Goal: Transaction & Acquisition: Download file/media

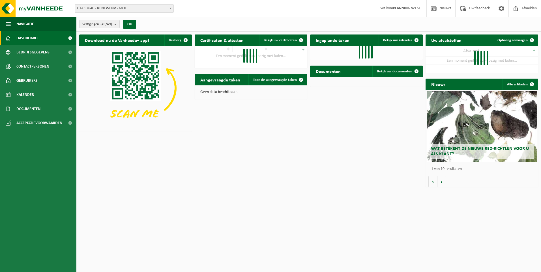
click at [13, 105] on link "Documenten" at bounding box center [38, 109] width 76 height 14
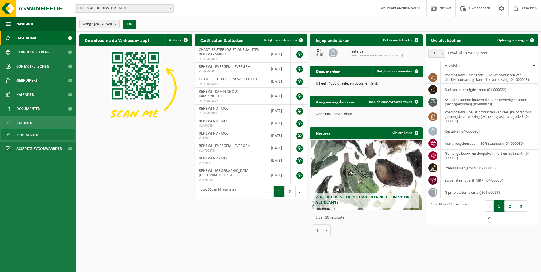
click at [32, 137] on span "Documenten" at bounding box center [27, 135] width 21 height 11
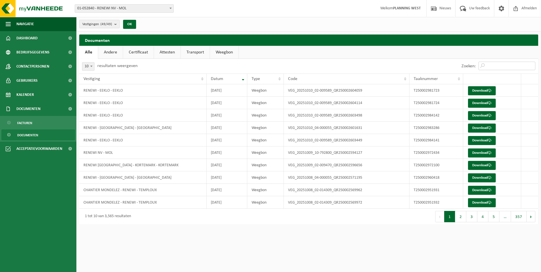
click at [496, 63] on input "Zoeken:" at bounding box center [506, 66] width 57 height 8
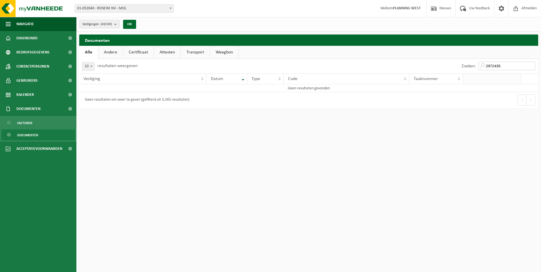
drag, startPoint x: 511, startPoint y: 65, endPoint x: 470, endPoint y: 74, distance: 42.1
click at [470, 74] on div "10 25 50 100 10 resultaten weergeven Zoeken: 2972435 Vestiging Datum Type Code …" at bounding box center [308, 83] width 459 height 49
type input "2"
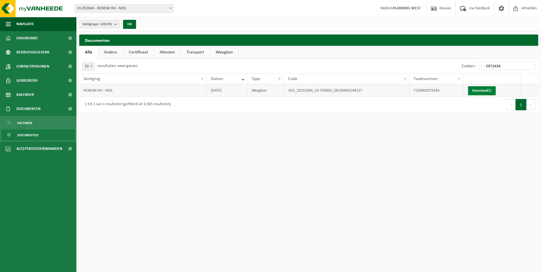
click at [483, 91] on link "Download" at bounding box center [482, 90] width 28 height 9
click at [481, 91] on link "Download" at bounding box center [482, 90] width 28 height 9
click at [509, 65] on input "2972434" at bounding box center [506, 66] width 57 height 8
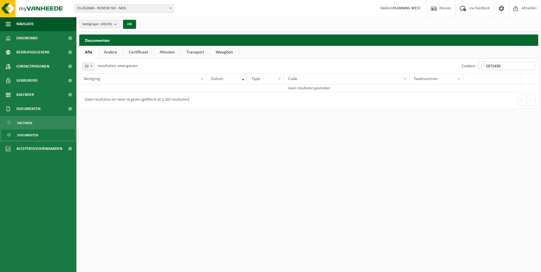
drag, startPoint x: 514, startPoint y: 65, endPoint x: 481, endPoint y: 69, distance: 32.7
click at [481, 69] on input "2972435" at bounding box center [506, 66] width 57 height 8
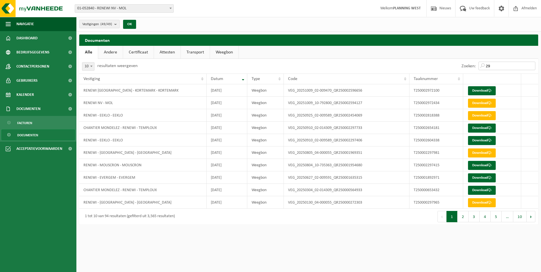
type input "2"
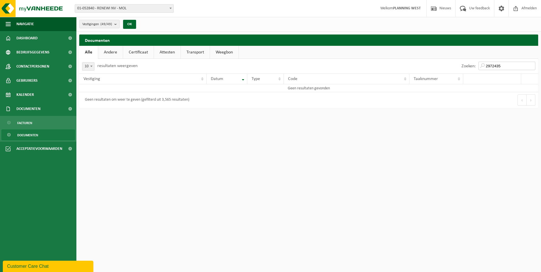
drag, startPoint x: 508, startPoint y: 66, endPoint x: 480, endPoint y: 71, distance: 28.5
click at [480, 71] on div "Zoeken: 2972435" at bounding box center [497, 66] width 79 height 15
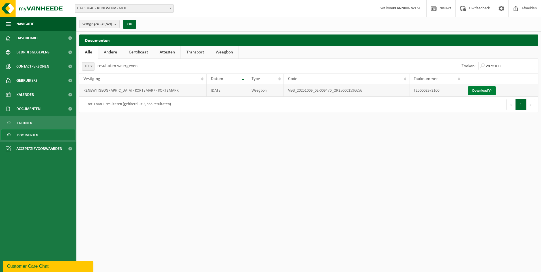
click at [486, 92] on link "Download" at bounding box center [482, 90] width 28 height 9
drag, startPoint x: 508, startPoint y: 64, endPoint x: 476, endPoint y: 64, distance: 32.0
click at [476, 64] on div "Zoeken: 2972100" at bounding box center [497, 66] width 79 height 15
click at [477, 91] on link "Download" at bounding box center [482, 90] width 28 height 9
drag, startPoint x: 509, startPoint y: 66, endPoint x: 474, endPoint y: 66, distance: 34.5
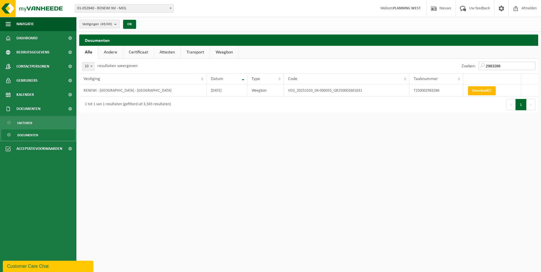
click at [474, 66] on div "Zoeken: 2983286" at bounding box center [497, 66] width 79 height 15
click at [484, 92] on link "Download" at bounding box center [482, 90] width 28 height 9
click at [506, 63] on input "2981724" at bounding box center [506, 66] width 57 height 8
type input "2981723"
click at [475, 92] on link "Download" at bounding box center [482, 90] width 28 height 9
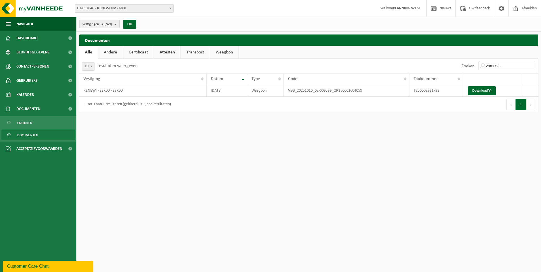
click at [275, 224] on html "Vestiging: 01-052840 - RENEWI NV - MOL 10-864850 - CARDON LOG - CHANTIER RENEWI…" at bounding box center [270, 136] width 541 height 272
